Goal: Navigation & Orientation: Go to known website

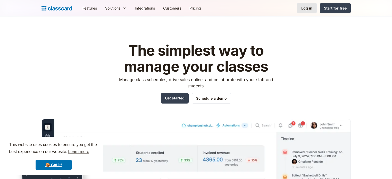
click at [304, 6] on div "Log in" at bounding box center [306, 7] width 11 height 5
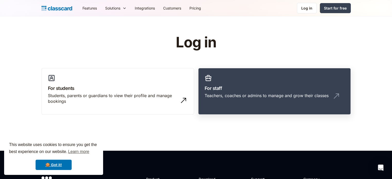
click at [251, 75] on link "For staff Teachers, coaches or admins to manage and grow their classes" at bounding box center [274, 91] width 152 height 47
